Goal: Information Seeking & Learning: Learn about a topic

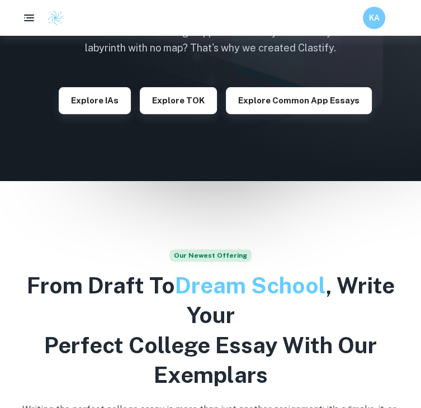
scroll to position [168, 0]
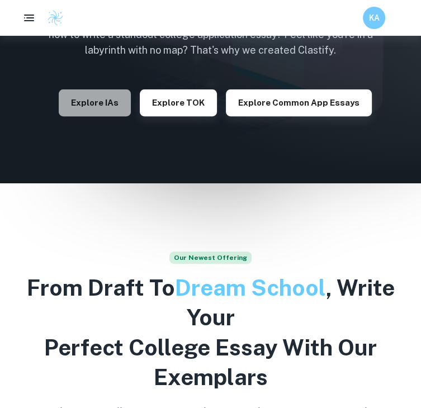
click at [84, 111] on button "Explore IAs" at bounding box center [95, 102] width 72 height 27
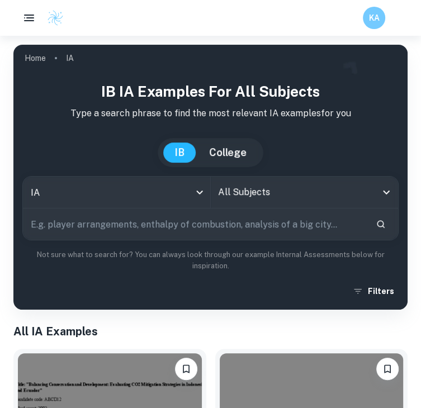
click at [235, 195] on input "All Subjects" at bounding box center [296, 192] width 161 height 21
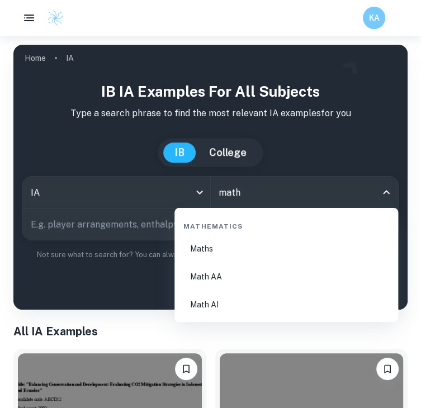
click at [212, 275] on li "Math AA" at bounding box center [286, 277] width 215 height 26
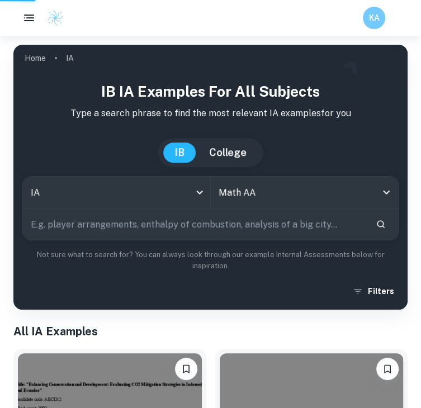
type input "Math AA"
click at [187, 232] on input "text" at bounding box center [195, 224] width 344 height 31
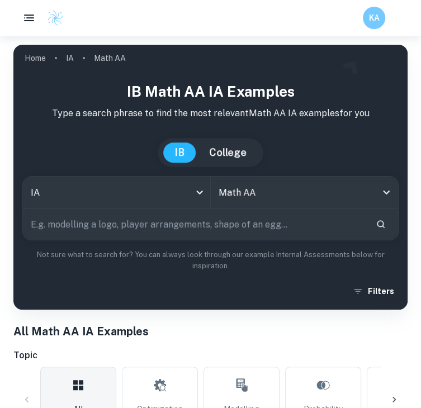
click at [179, 231] on input "text" at bounding box center [195, 224] width 344 height 31
type input "SIER"
click at [386, 229] on button "Search" at bounding box center [380, 224] width 19 height 19
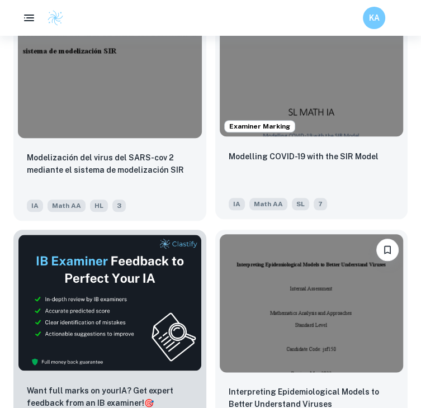
scroll to position [447, 0]
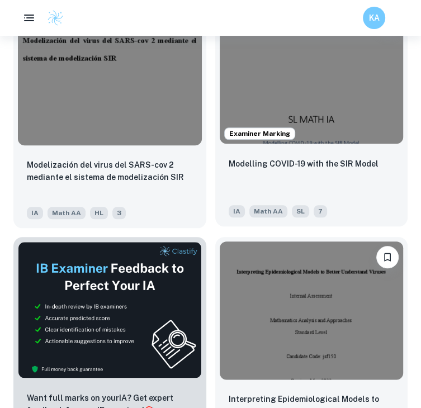
click at [283, 112] on img at bounding box center [312, 75] width 184 height 138
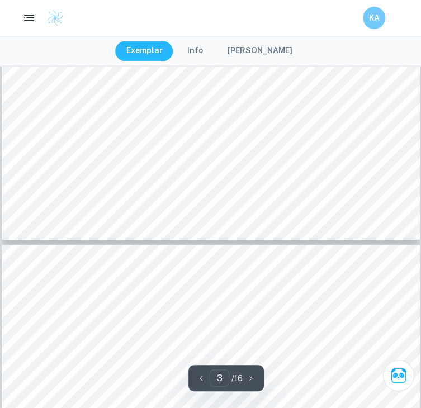
type input "2"
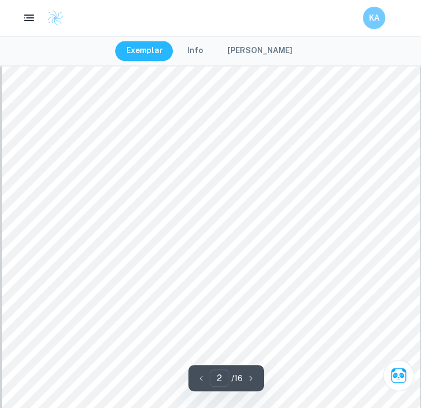
scroll to position [783, 0]
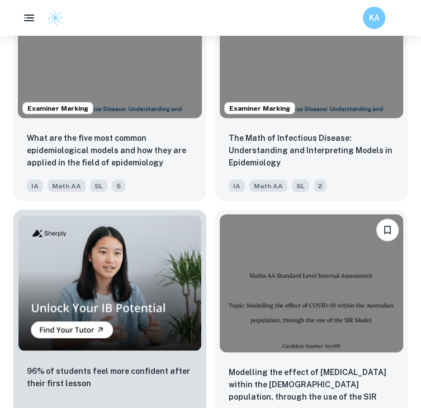
scroll to position [950, 0]
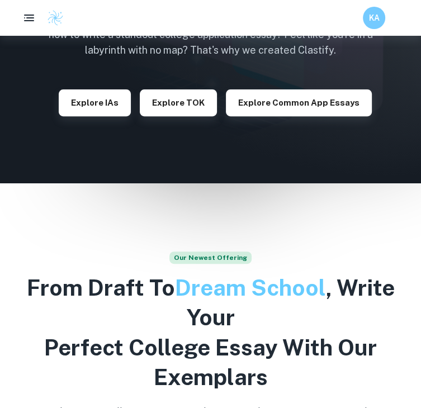
scroll to position [112, 0]
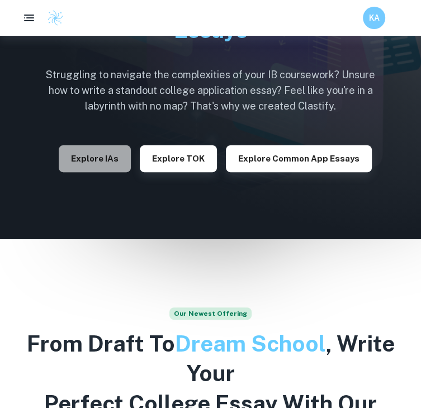
click at [120, 145] on button "Explore IAs" at bounding box center [95, 158] width 72 height 27
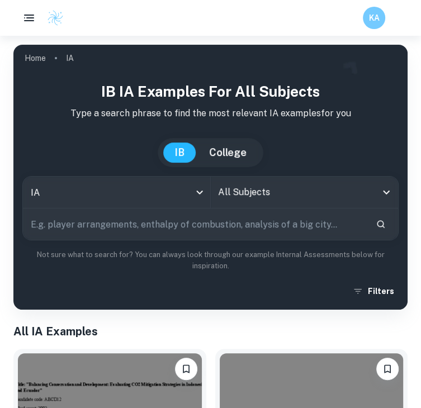
click at [239, 178] on div "All Subjects" at bounding box center [305, 192] width 188 height 31
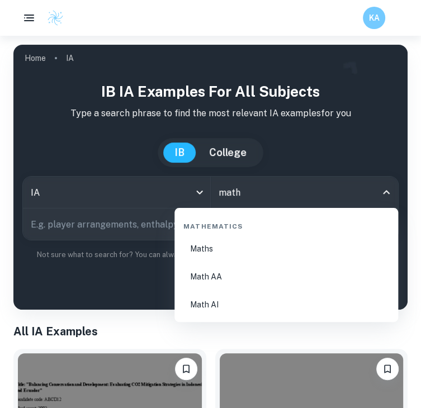
click at [220, 276] on li "Math AA" at bounding box center [286, 277] width 215 height 26
type input "Math AA"
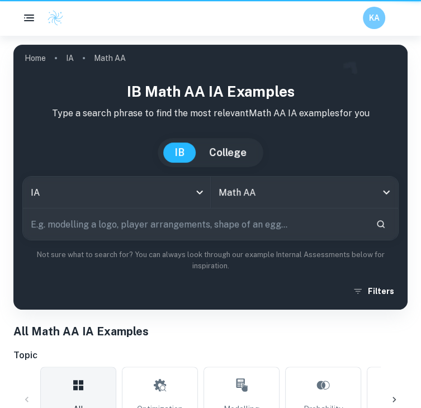
click at [208, 211] on input "text" at bounding box center [195, 224] width 344 height 31
type input "SIER"
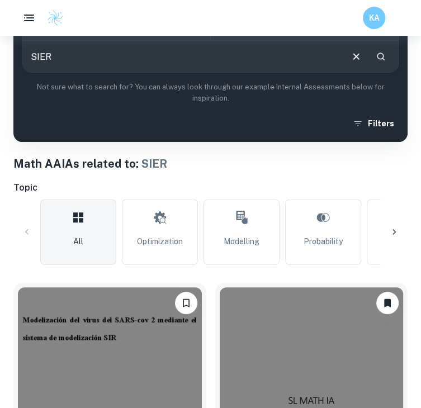
scroll to position [503, 0]
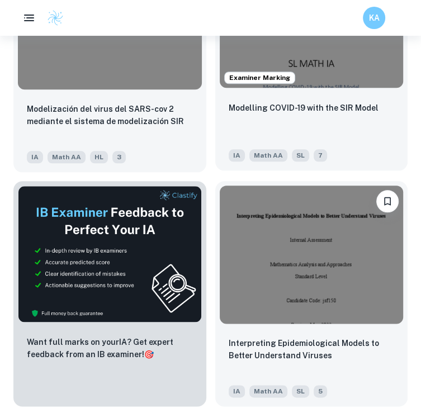
click at [357, 63] on img at bounding box center [312, 19] width 184 height 138
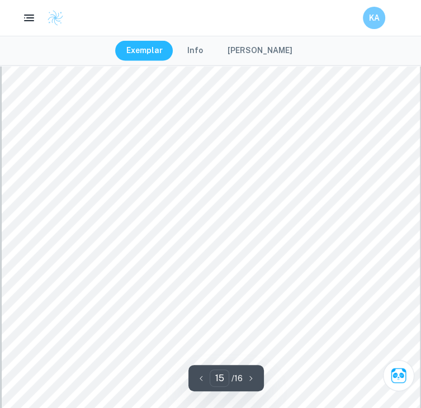
scroll to position [7715, 0]
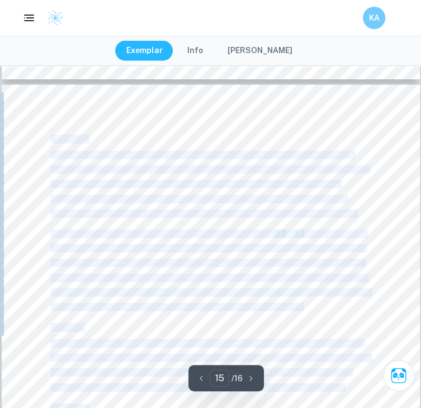
copy div "Loremipsumd Sit ametc adipiscing el sed DOE tempo inci U laboree dol magn al en…"
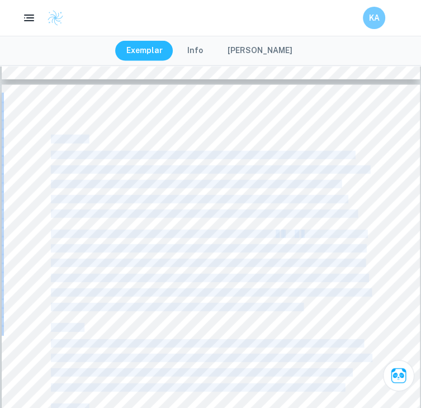
drag, startPoint x: 304, startPoint y: 306, endPoint x: 51, endPoint y: 138, distance: 303.6
click at [51, 138] on div "15 Limitations The first limitation of the SIR model that I noticed was that it…" at bounding box center [211, 355] width 418 height 541
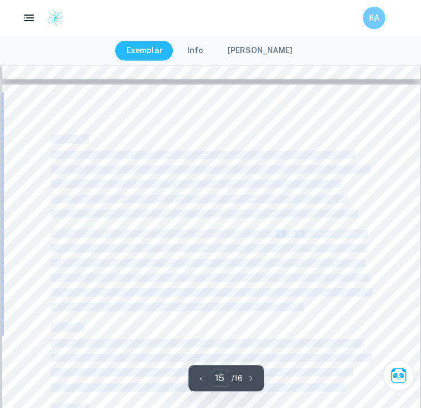
click at [43, 141] on div "15 Limitations The first limitation of the SIR model that I noticed was that it…" at bounding box center [211, 355] width 418 height 541
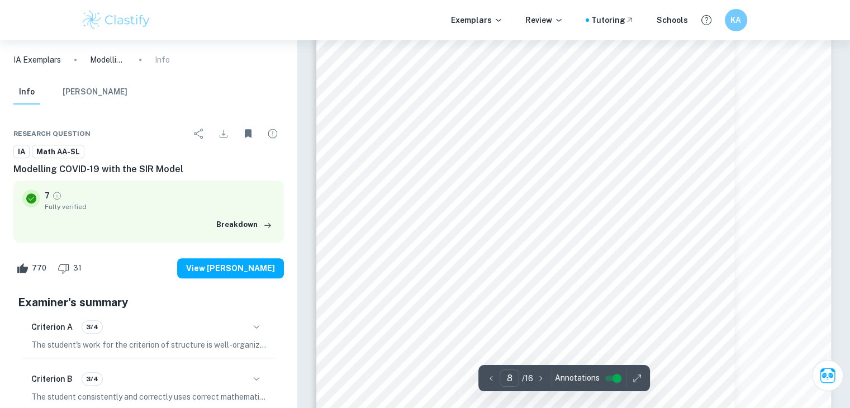
scroll to position [4584, 0]
type input "2"
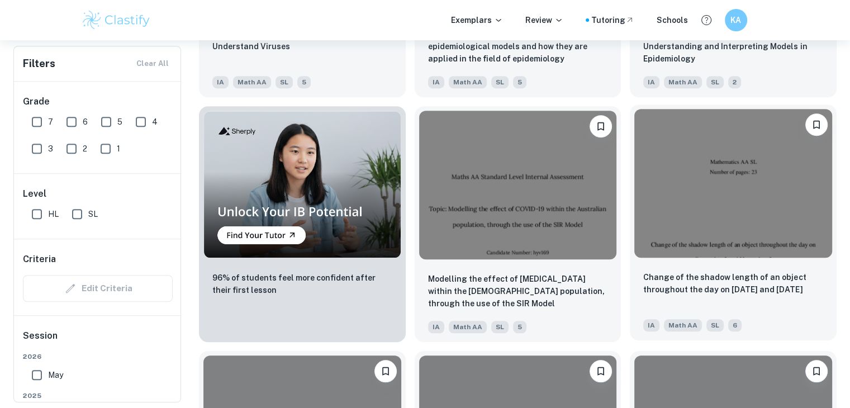
scroll to position [783, 0]
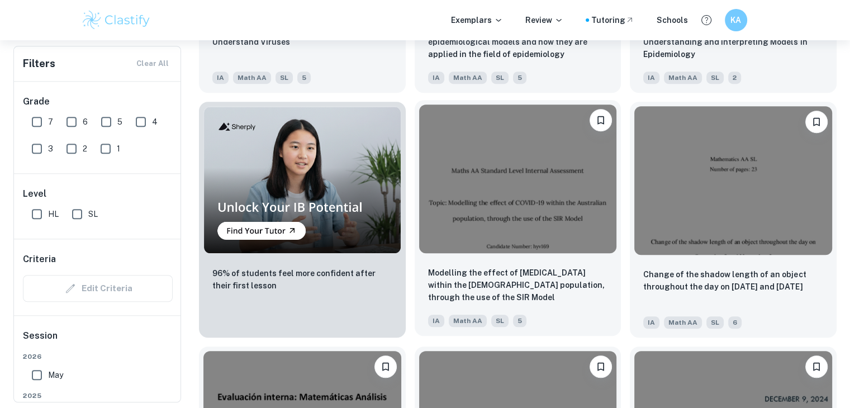
click at [420, 249] on img at bounding box center [518, 179] width 198 height 148
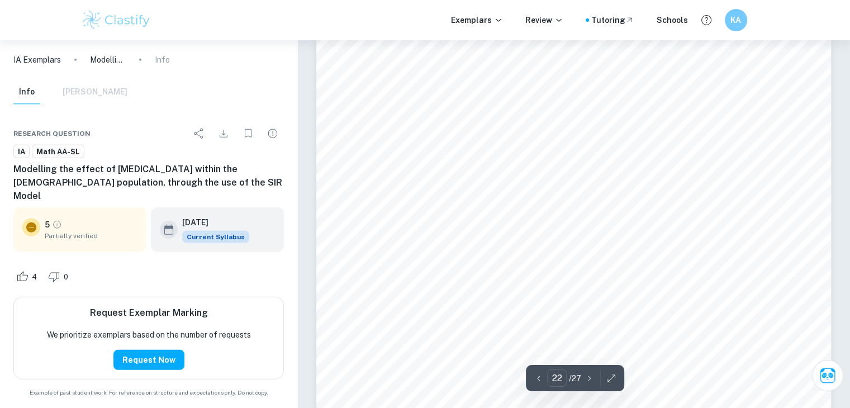
scroll to position [15775, 0]
drag, startPoint x: 570, startPoint y: 200, endPoint x: 588, endPoint y: 202, distance: 17.4
click at [420, 202] on div "22 Figure 15, Infection Comparison Graph Figure 16, Difference Between Predicte…" at bounding box center [573, 115] width 515 height 728
type input "4"
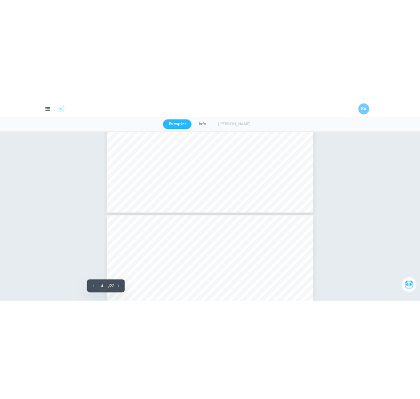
scroll to position [2181, 0]
